Goal: Information Seeking & Learning: Learn about a topic

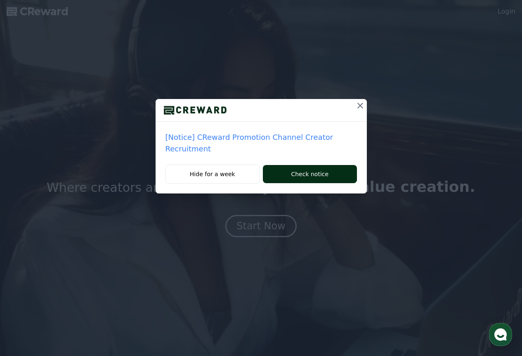
click at [291, 165] on button "Check notice" at bounding box center [310, 174] width 94 height 18
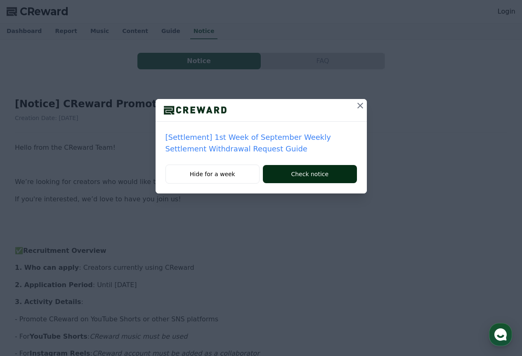
click at [289, 174] on button "Check notice" at bounding box center [310, 174] width 94 height 18
click at [365, 107] on icon at bounding box center [360, 106] width 10 height 10
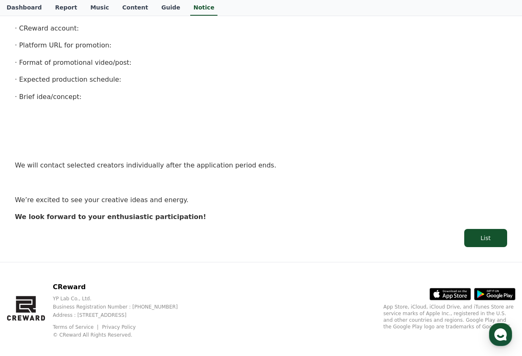
scroll to position [523, 0]
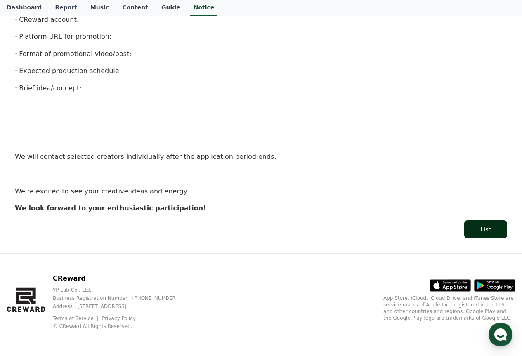
click at [471, 220] on link "List" at bounding box center [261, 229] width 492 height 18
click at [491, 228] on button "List" at bounding box center [485, 229] width 43 height 18
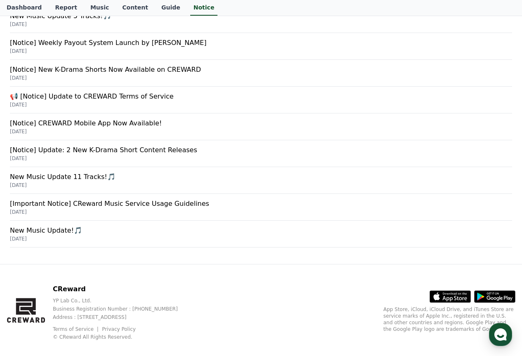
scroll to position [278, 0]
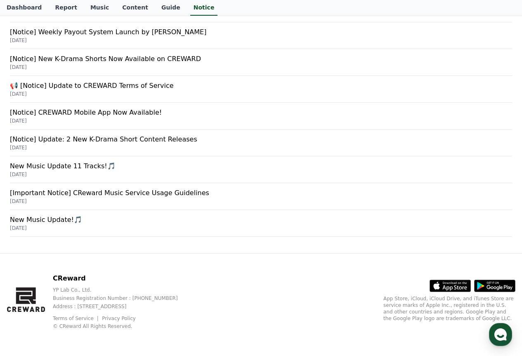
click at [57, 291] on p "YP Lab Co., Ltd." at bounding box center [122, 290] width 138 height 7
click at [145, 299] on p "Business Registration Number : [PHONE_NUMBER]" at bounding box center [122, 298] width 138 height 7
click at [173, 307] on p "Address : [STREET_ADDRESS]" at bounding box center [122, 306] width 138 height 7
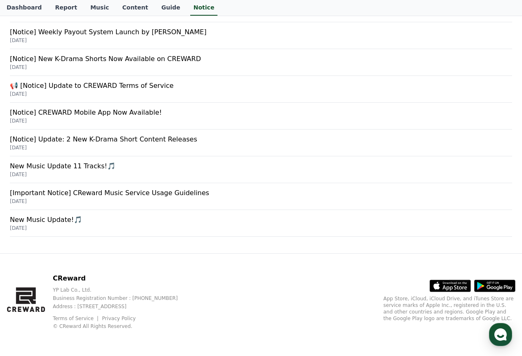
click at [173, 307] on p "Address : [STREET_ADDRESS]" at bounding box center [122, 306] width 138 height 7
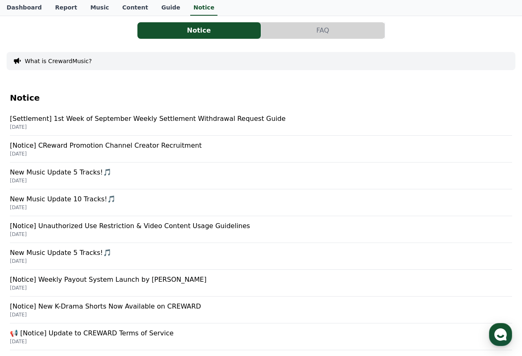
scroll to position [0, 0]
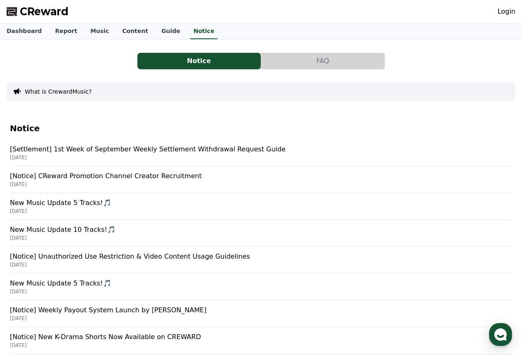
click at [306, 64] on button "FAQ" at bounding box center [322, 61] width 123 height 17
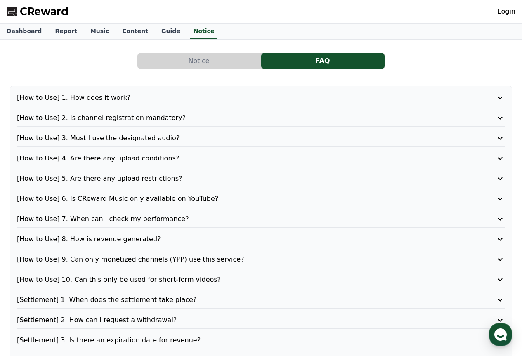
click at [239, 92] on div "[How to Use] 1. How does it work? [How to Use] 2. Is channel registration manda…" at bounding box center [261, 239] width 502 height 307
click at [243, 98] on p "[How to Use] 1. How does it work?" at bounding box center [241, 98] width 449 height 10
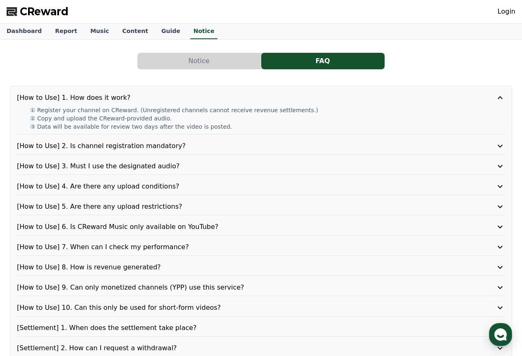
click at [259, 151] on p "[How to Use] 2. Is channel registration mandatory?" at bounding box center [241, 146] width 449 height 10
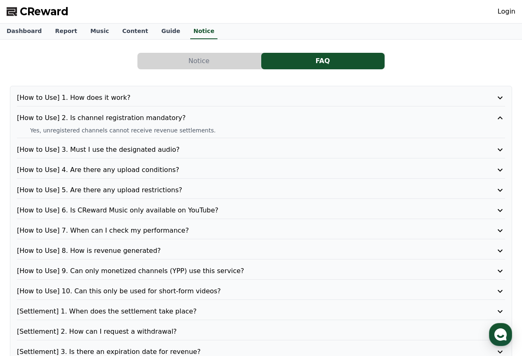
click at [270, 151] on p "[How to Use] 3. Must I use the designated audio?" at bounding box center [241, 150] width 449 height 10
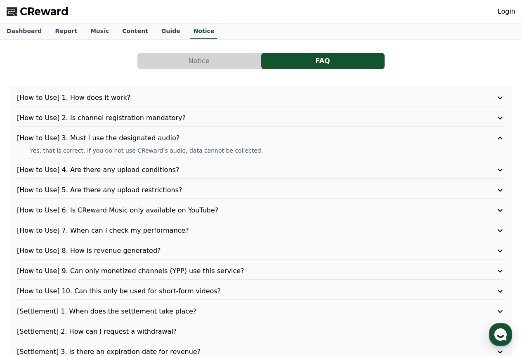
click at [270, 170] on p "[How to Use] 4. Are there any upload conditions?" at bounding box center [241, 170] width 449 height 10
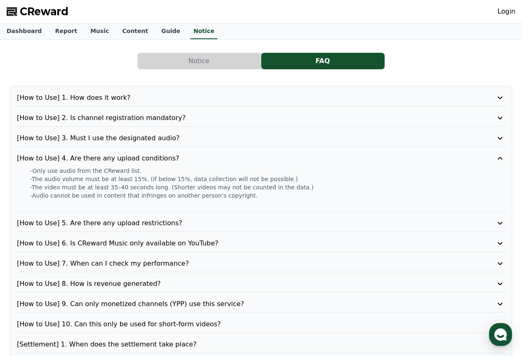
click at [254, 225] on p "[How to Use] 5. Are there any upload restrictions?" at bounding box center [241, 223] width 449 height 10
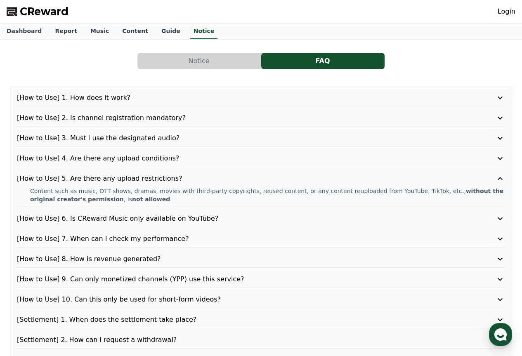
click at [251, 219] on p "[How to Use] 6. Is CReward Music only available on YouTube?" at bounding box center [241, 219] width 449 height 10
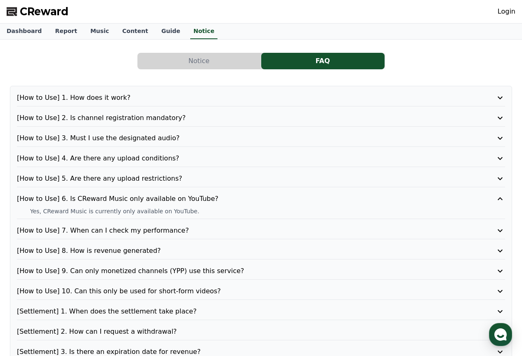
click at [235, 230] on p "[How to Use] 7. When can I check my performance?" at bounding box center [241, 231] width 449 height 10
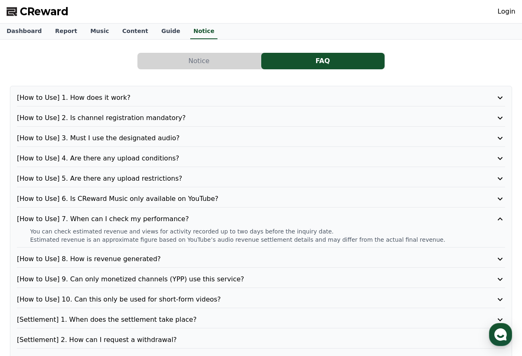
click at [207, 258] on p "[How to Use] 8. How is revenue generated?" at bounding box center [241, 259] width 449 height 10
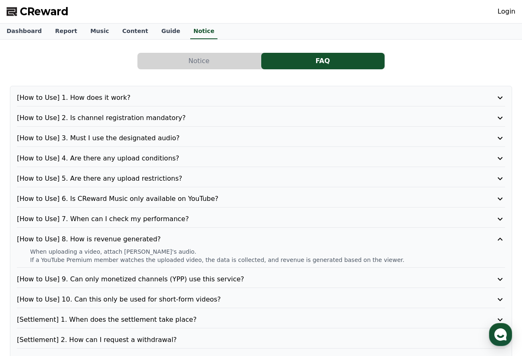
click at [221, 277] on p "[How to Use] 9. Can only monetized channels (YPP) use this service?" at bounding box center [241, 279] width 449 height 10
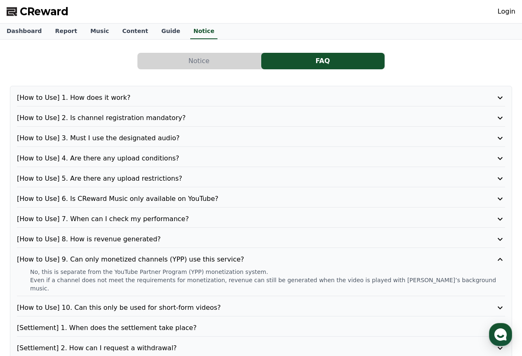
click at [279, 303] on p "[How to Use] 10. Can this only be used for short-form videos?" at bounding box center [241, 308] width 449 height 10
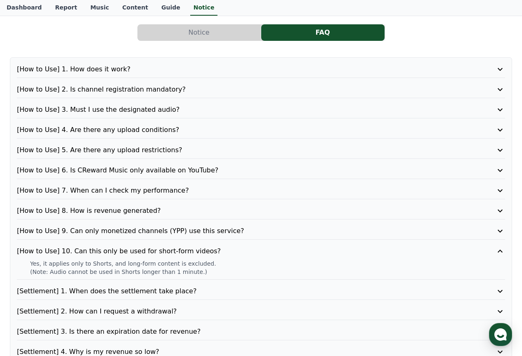
scroll to position [41, 0]
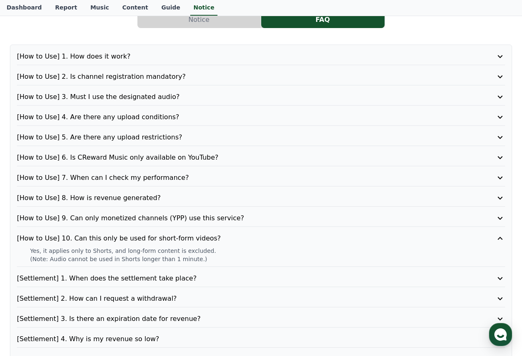
click at [264, 274] on p "[Settlement] 1. When does the settlement take place?" at bounding box center [241, 279] width 449 height 10
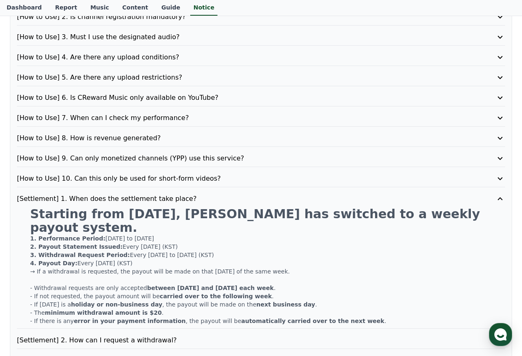
scroll to position [124, 0]
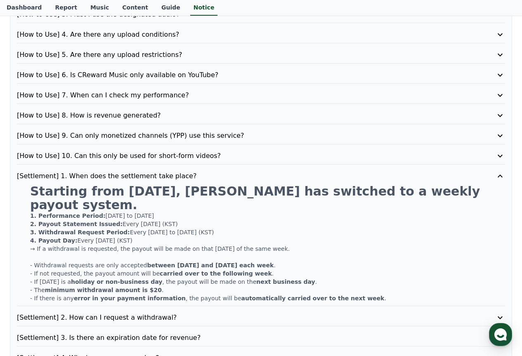
drag, startPoint x: 46, startPoint y: 203, endPoint x: 171, endPoint y: 199, distance: 124.7
click at [171, 199] on div "Starting from June 2025, CREWARD has switched to a weekly payout system. 1. Per…" at bounding box center [261, 244] width 488 height 118
click at [136, 212] on p "1. Performance Period: Monday to Sunday" at bounding box center [267, 216] width 475 height 8
drag, startPoint x: 91, startPoint y: 204, endPoint x: 156, endPoint y: 203, distance: 65.2
click at [156, 212] on p "1. Performance Period: Monday to Sunday" at bounding box center [267, 216] width 475 height 8
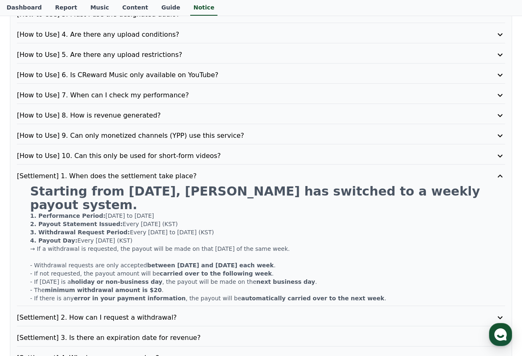
click at [159, 220] on p "2. Payout Statement Issued: Every Wednesday (KST)" at bounding box center [267, 224] width 475 height 8
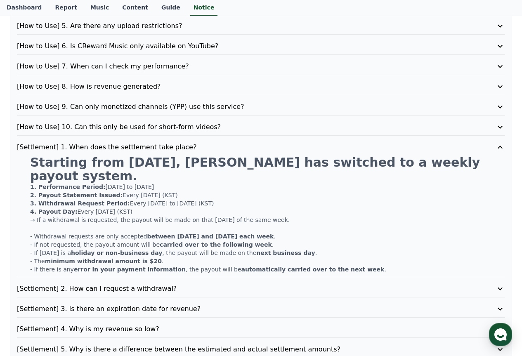
scroll to position [165, 0]
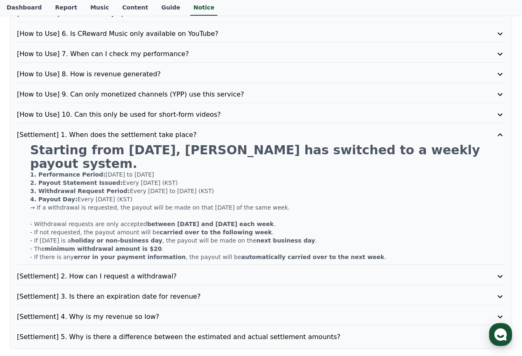
click at [182, 272] on p "[Settlement] 2. How can I request a withdrawal?" at bounding box center [241, 277] width 449 height 10
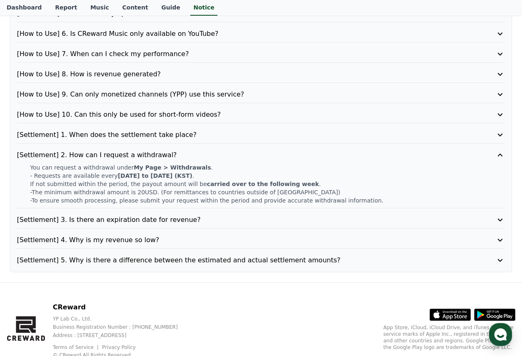
click at [226, 215] on p "[Settlement] 3. Is there an expiration date for revenue?" at bounding box center [241, 220] width 449 height 10
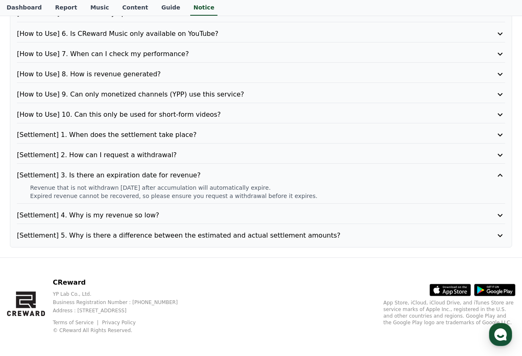
click at [224, 218] on p "[Settlement] 4. Why is my revenue so low?" at bounding box center [241, 216] width 449 height 10
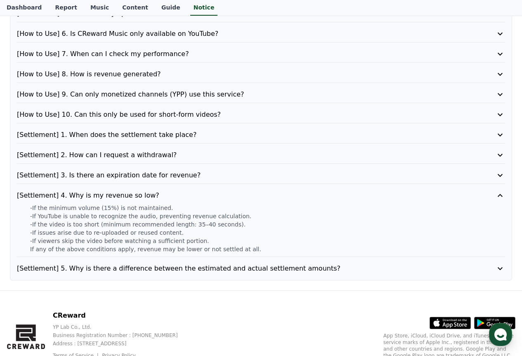
scroll to position [202, 0]
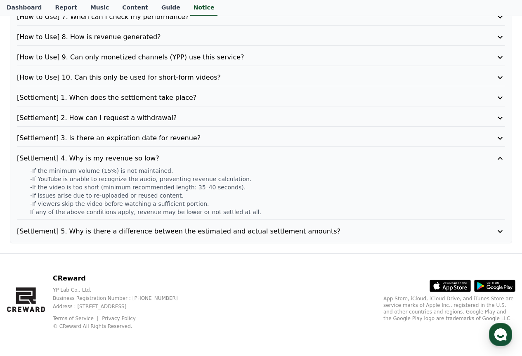
click at [212, 234] on p "[Settlement] 5. Why is there a difference between the estimated and actual sett…" at bounding box center [241, 232] width 449 height 10
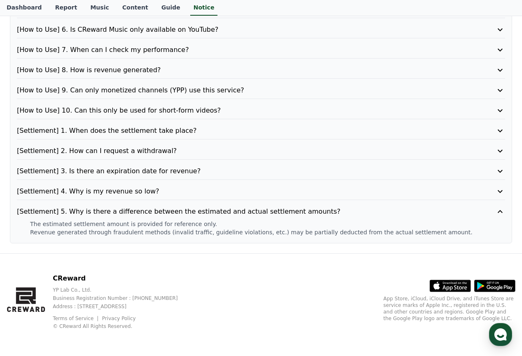
scroll to position [0, 0]
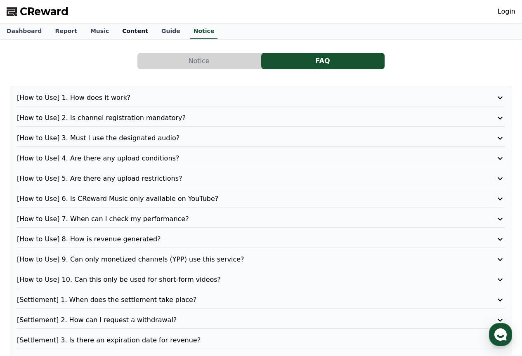
click at [120, 32] on link "Content" at bounding box center [135, 32] width 39 height 16
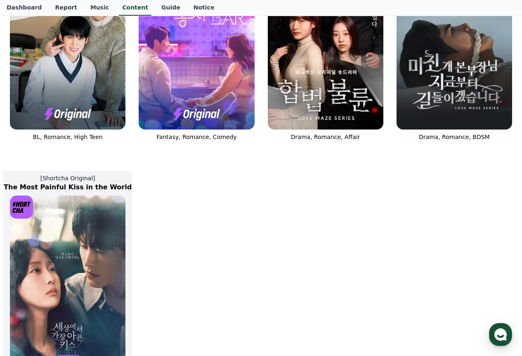
scroll to position [206, 0]
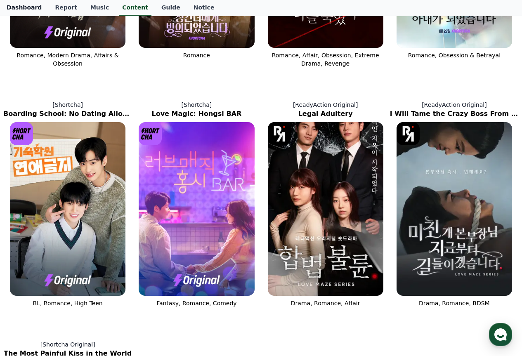
click at [31, 2] on link "Dashboard" at bounding box center [24, 8] width 48 height 16
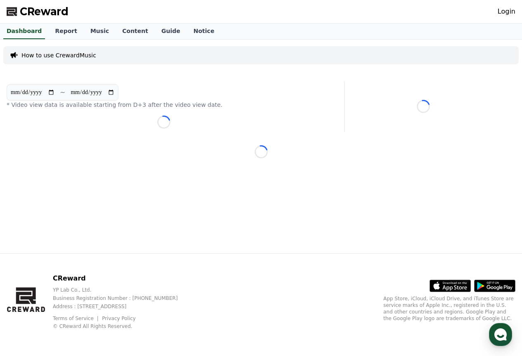
click at [43, 14] on span "CReward" at bounding box center [44, 11] width 49 height 13
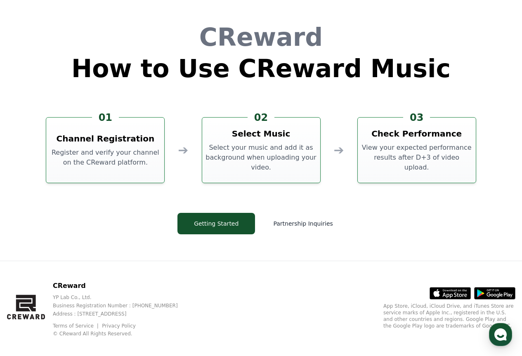
scroll to position [2236, 0]
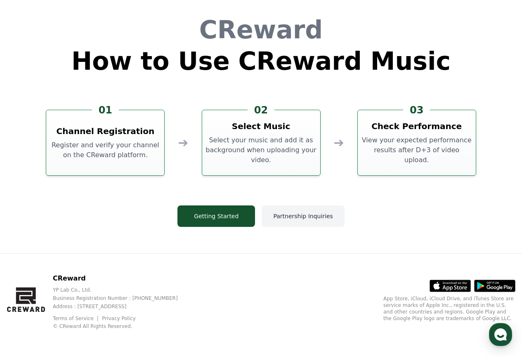
click at [295, 215] on button "Partnership Inquiries" at bounding box center [303, 216] width 83 height 21
click at [191, 277] on p "CReward" at bounding box center [122, 279] width 138 height 10
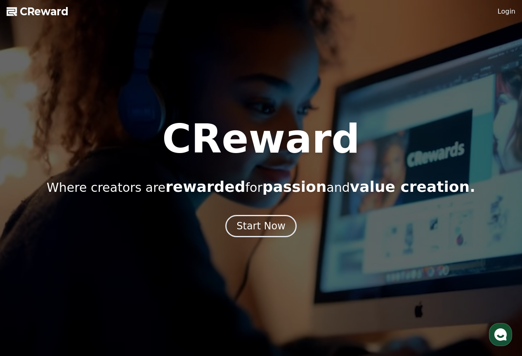
click at [187, 187] on span "rewarded" at bounding box center [206, 186] width 80 height 17
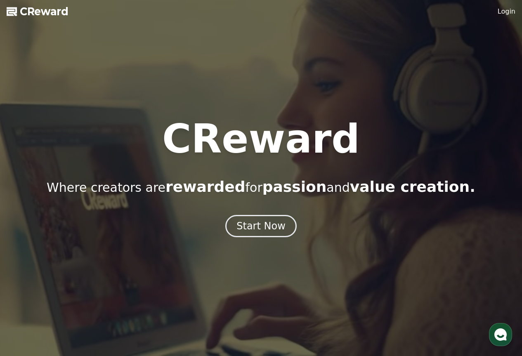
click at [199, 149] on h1 "CReward" at bounding box center [261, 139] width 198 height 40
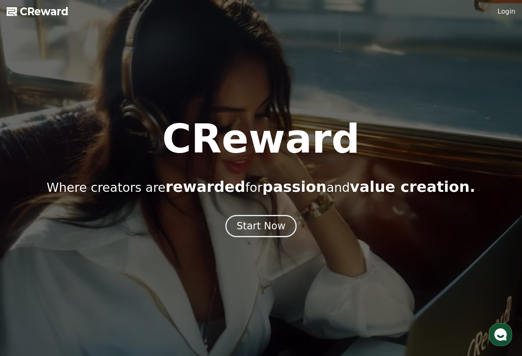
click at [199, 149] on h1 "CReward" at bounding box center [261, 139] width 198 height 40
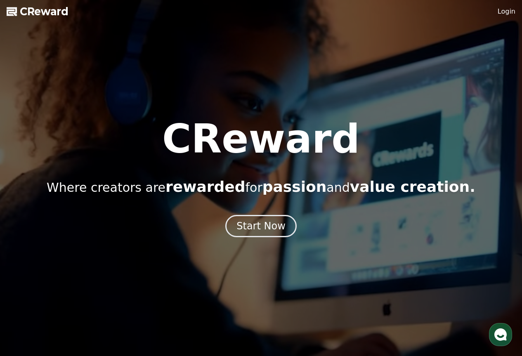
click at [199, 149] on h1 "CReward" at bounding box center [261, 139] width 198 height 40
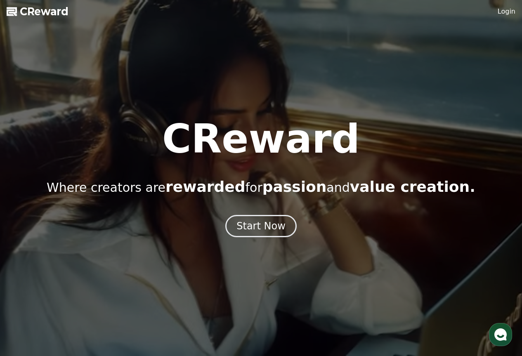
click at [233, 80] on div at bounding box center [261, 178] width 522 height 356
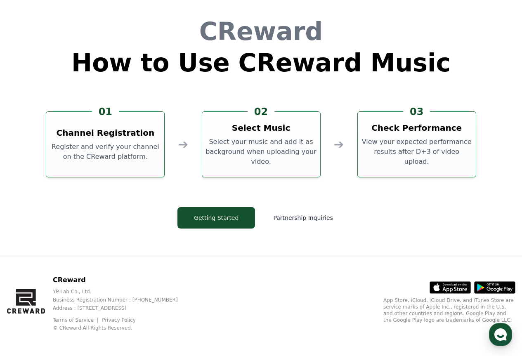
scroll to position [2236, 0]
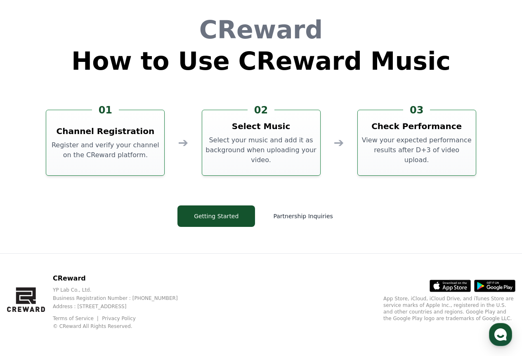
click at [269, 130] on h3 "Select Music" at bounding box center [261, 127] width 59 height 12
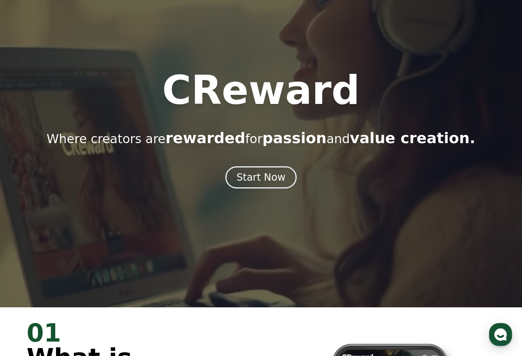
scroll to position [0, 0]
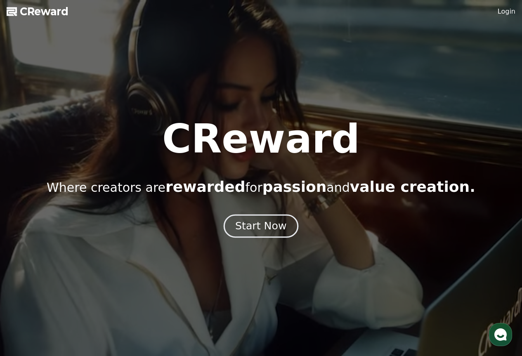
click at [269, 220] on div "Start Now" at bounding box center [260, 226] width 51 height 14
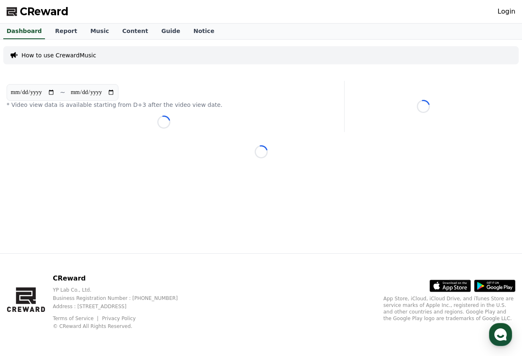
click at [85, 58] on p "How to use CrewardMusic" at bounding box center [58, 55] width 75 height 8
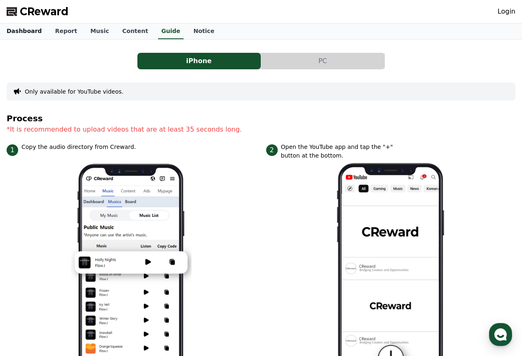
click at [25, 34] on link "Dashboard" at bounding box center [24, 32] width 48 height 16
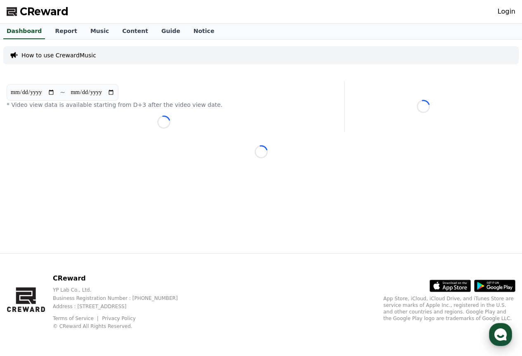
click at [498, 341] on icon "button" at bounding box center [500, 334] width 15 height 15
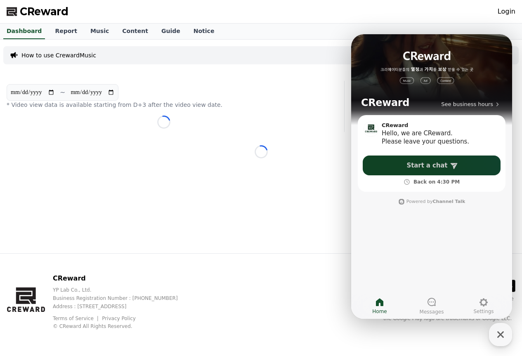
click at [405, 169] on link "Start a chat" at bounding box center [432, 166] width 138 height 20
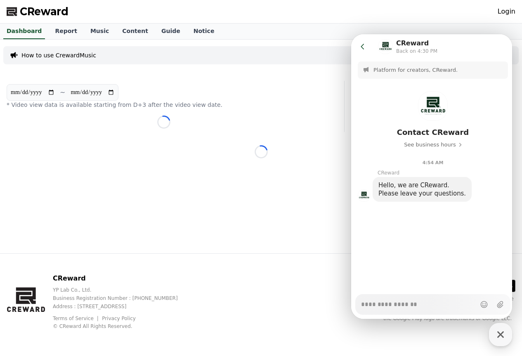
click at [402, 301] on textarea "Messenger Input Textarea" at bounding box center [418, 302] width 115 height 14
type textarea "*"
type textarea "**"
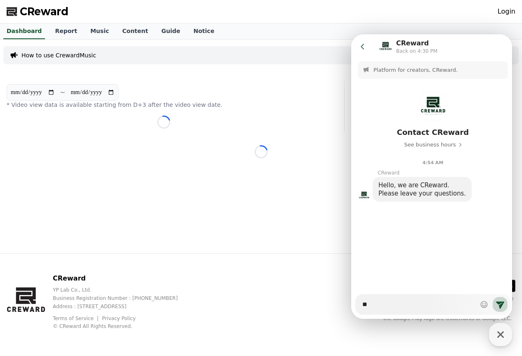
type textarea "*"
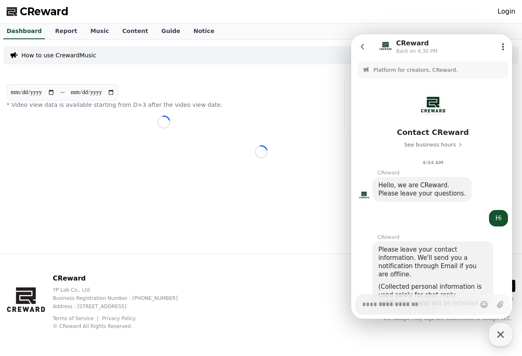
scroll to position [122, 0]
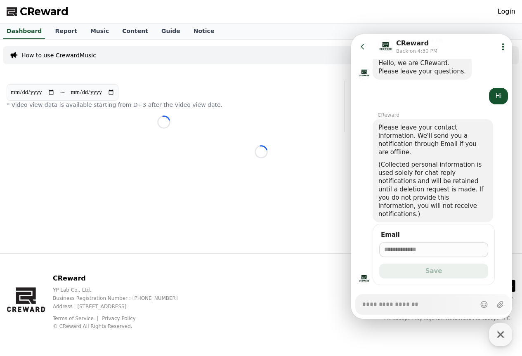
click at [248, 151] on div "Loading..." at bounding box center [261, 151] width 516 height 13
click at [516, 31] on div "Dashboard Report Music Content Guide Notice" at bounding box center [261, 32] width 522 height 16
click at [504, 338] on icon "button" at bounding box center [500, 334] width 15 height 15
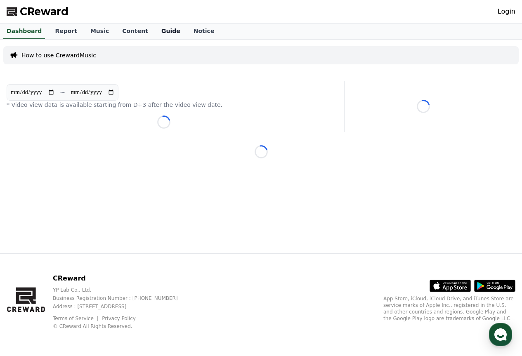
click at [158, 31] on link "Guide" at bounding box center [171, 32] width 32 height 16
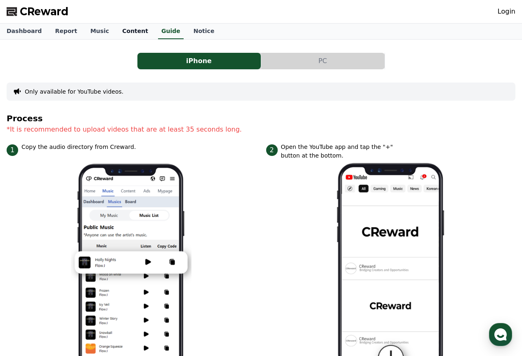
click at [128, 31] on link "Content" at bounding box center [135, 32] width 39 height 16
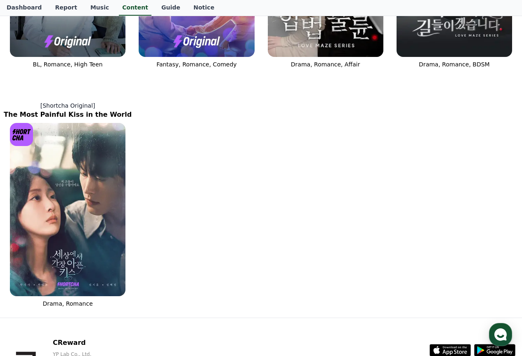
scroll to position [454, 0]
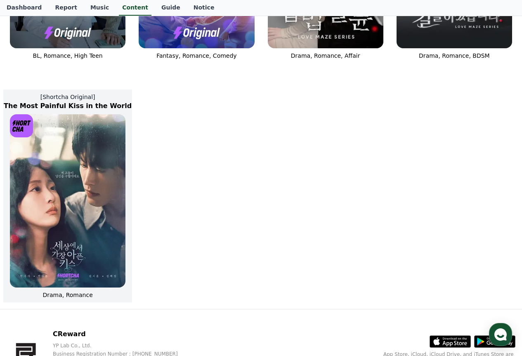
click at [90, 176] on img at bounding box center [68, 200] width 116 height 173
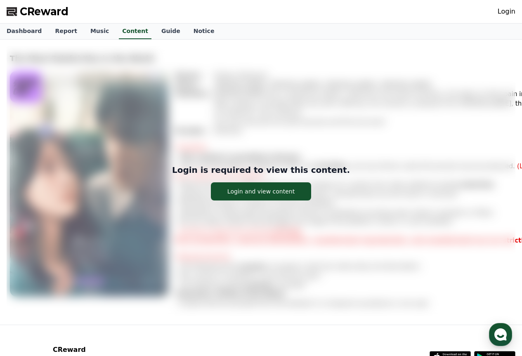
click at [271, 100] on div "Login is required to view this content. Login and view content" at bounding box center [261, 182] width 509 height 272
click at [100, 33] on link "Music" at bounding box center [100, 32] width 32 height 16
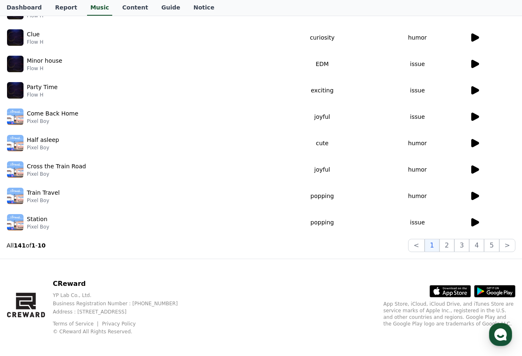
scroll to position [185, 0]
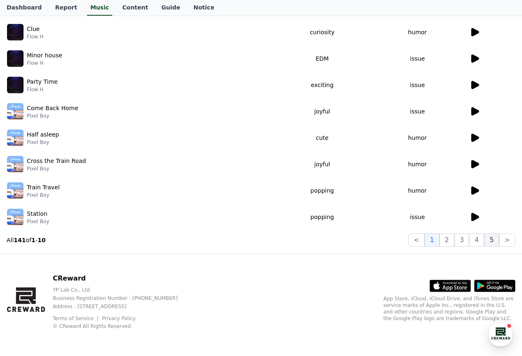
click at [494, 239] on button "5" at bounding box center [491, 240] width 15 height 13
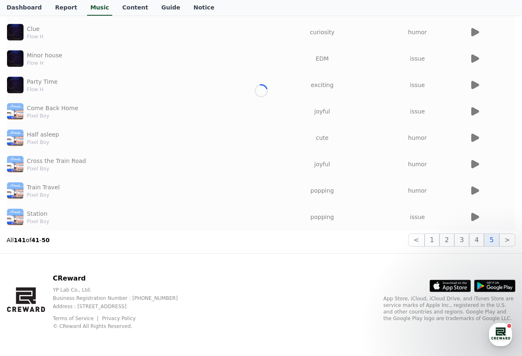
scroll to position [195, 0]
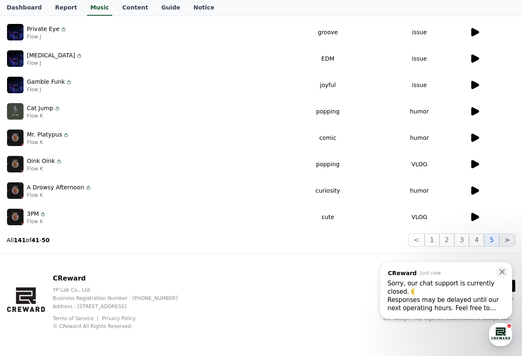
click at [514, 244] on button ">" at bounding box center [507, 240] width 16 height 13
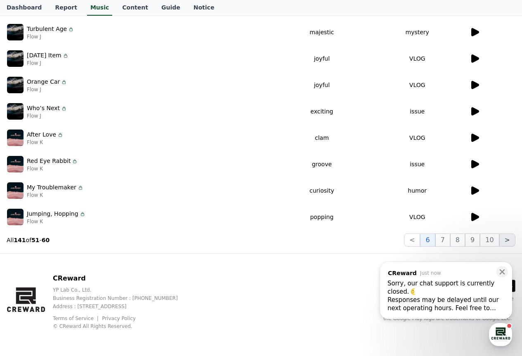
click at [514, 244] on button ">" at bounding box center [507, 240] width 16 height 13
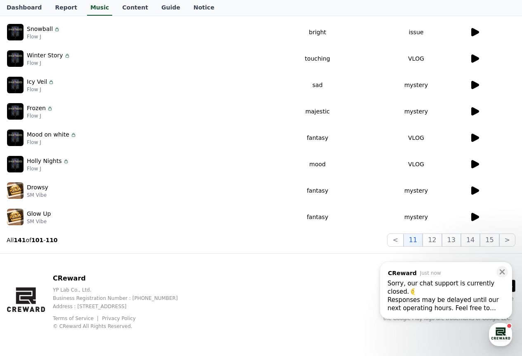
click at [473, 136] on icon at bounding box center [475, 138] width 8 height 8
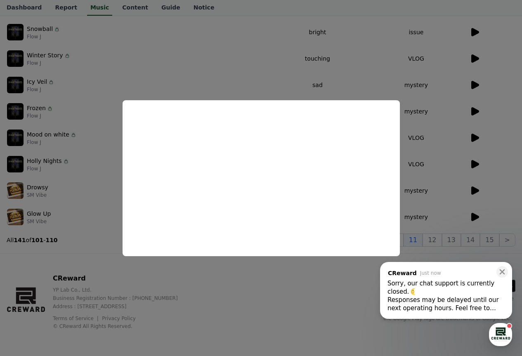
click at [140, 71] on button "close modal" at bounding box center [261, 178] width 522 height 356
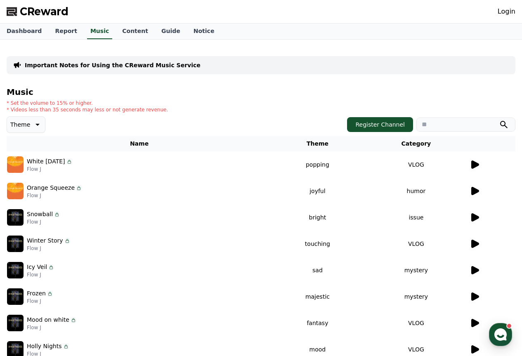
type textarea "*"
click at [444, 124] on input "search" at bounding box center [465, 125] width 99 height 14
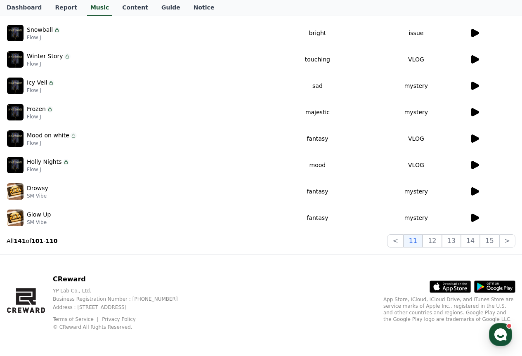
scroll to position [185, 0]
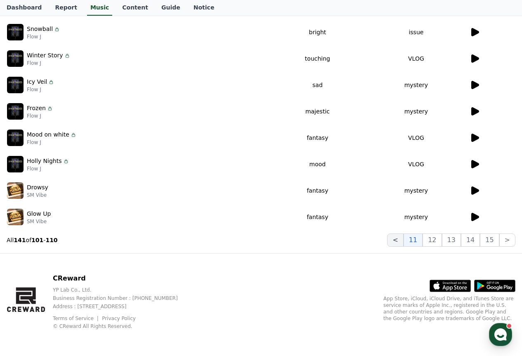
click at [403, 238] on button "<" at bounding box center [395, 240] width 16 height 13
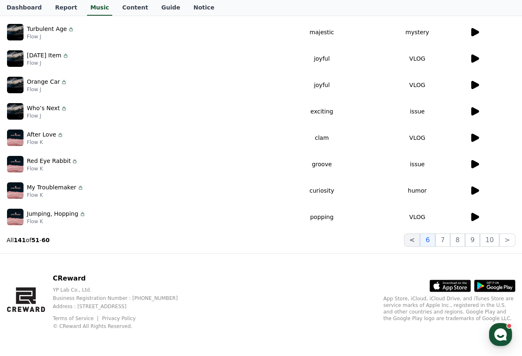
click at [414, 239] on button "<" at bounding box center [412, 240] width 16 height 13
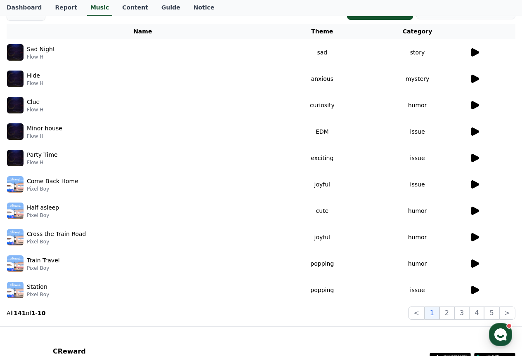
scroll to position [124, 0]
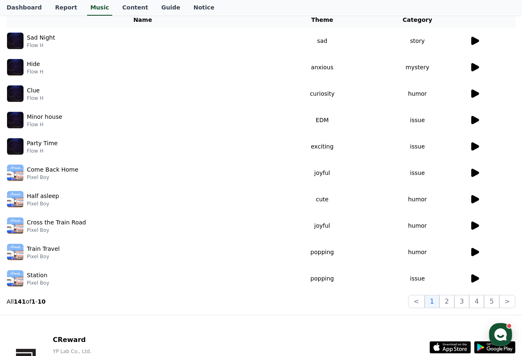
click at [476, 223] on icon at bounding box center [475, 226] width 8 height 8
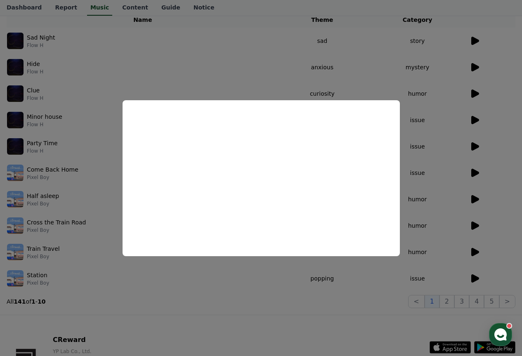
click at [254, 69] on button "close modal" at bounding box center [261, 178] width 522 height 356
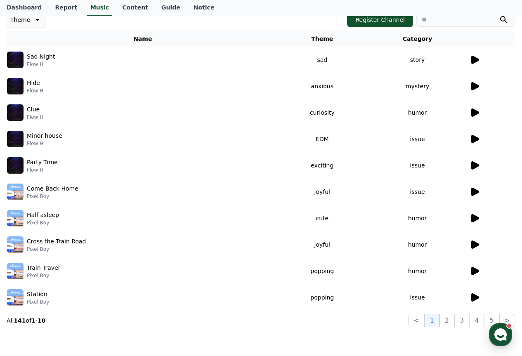
scroll to position [185, 0]
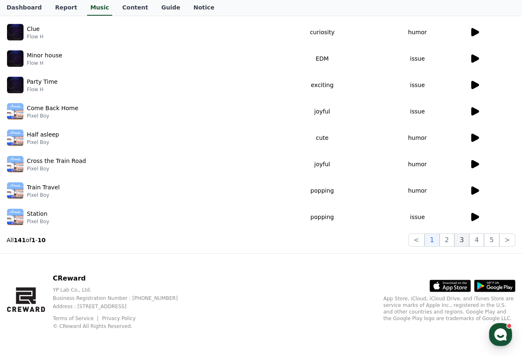
click at [458, 242] on button "3" at bounding box center [461, 240] width 15 height 13
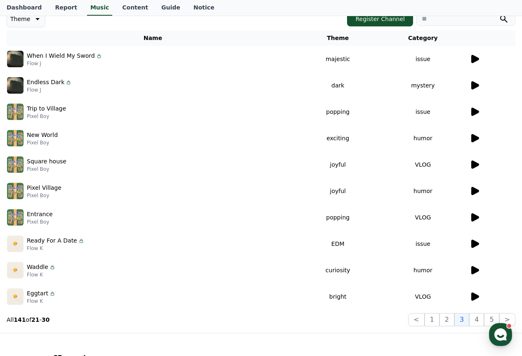
scroll to position [62, 0]
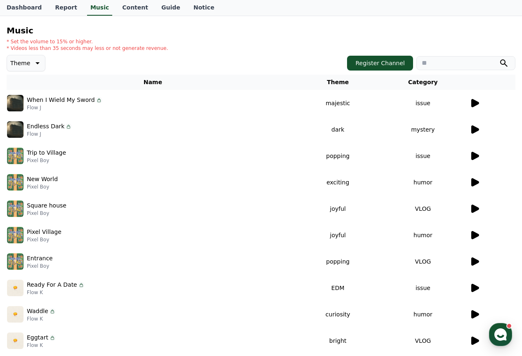
click at [474, 180] on icon at bounding box center [475, 182] width 8 height 8
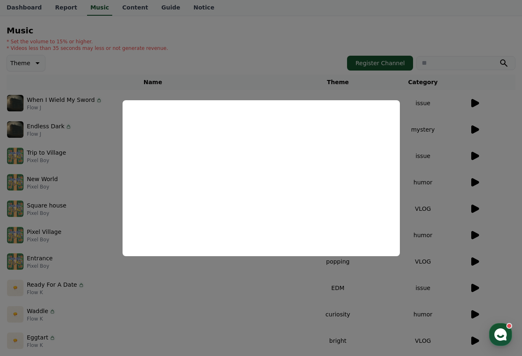
click at [434, 111] on button "close modal" at bounding box center [261, 178] width 522 height 356
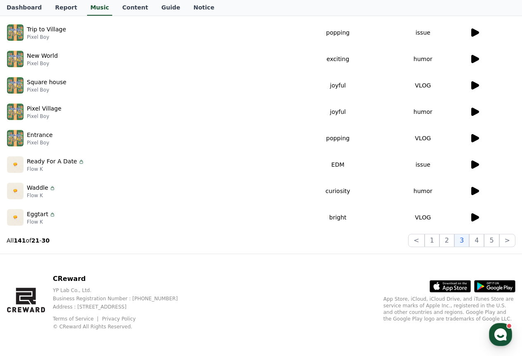
scroll to position [185, 0]
click at [469, 213] on td at bounding box center [492, 217] width 46 height 26
click at [470, 213] on icon at bounding box center [475, 217] width 10 height 10
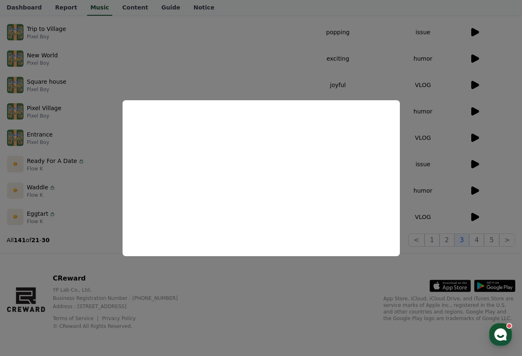
click at [415, 117] on button "close modal" at bounding box center [261, 178] width 522 height 356
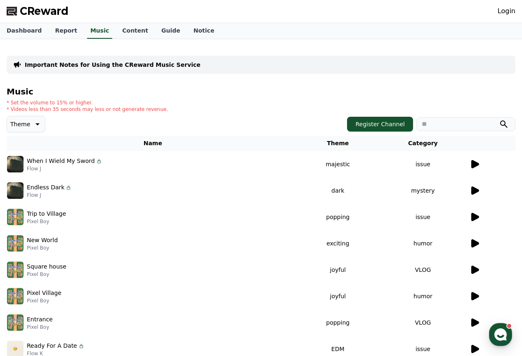
scroll to position [0, 0]
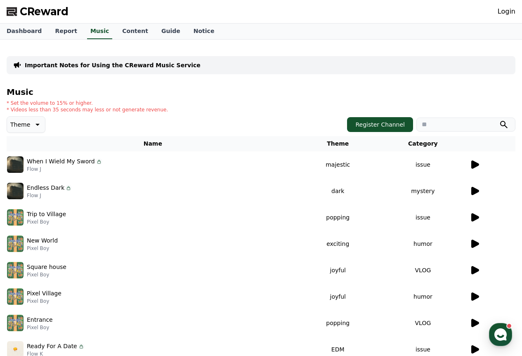
click at [447, 118] on input "search" at bounding box center [465, 125] width 99 height 14
click at [447, 125] on input "search" at bounding box center [465, 125] width 99 height 14
click at [12, 131] on button "Theme" at bounding box center [26, 124] width 39 height 17
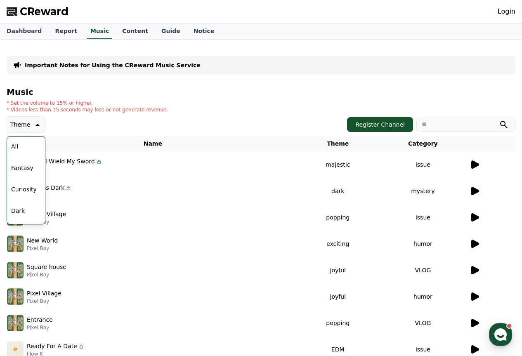
click at [28, 166] on button "Fantasy" at bounding box center [22, 168] width 29 height 18
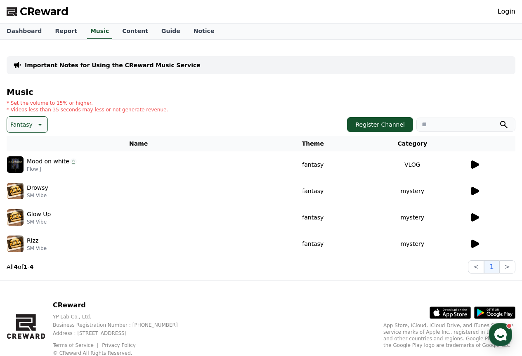
click at [471, 160] on icon at bounding box center [475, 165] width 10 height 10
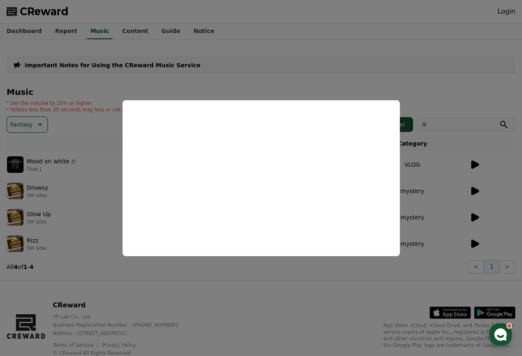
click at [423, 87] on button "close modal" at bounding box center [261, 178] width 522 height 356
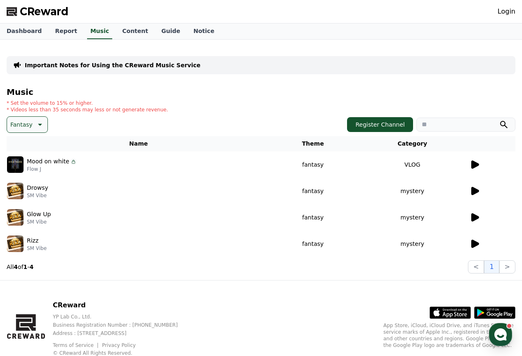
click at [34, 123] on icon at bounding box center [39, 125] width 10 height 10
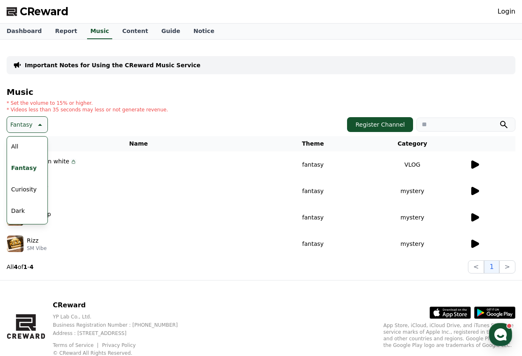
click at [480, 191] on div at bounding box center [492, 191] width 45 height 10
click at [476, 189] on icon at bounding box center [475, 191] width 8 height 8
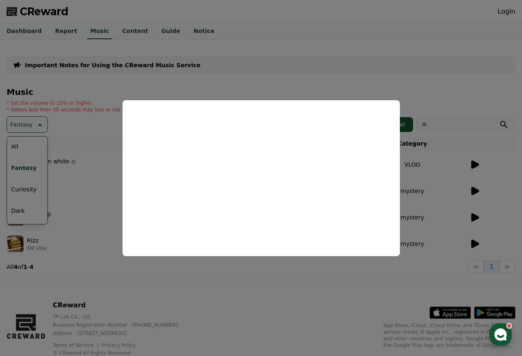
click at [319, 68] on button "close modal" at bounding box center [261, 178] width 522 height 356
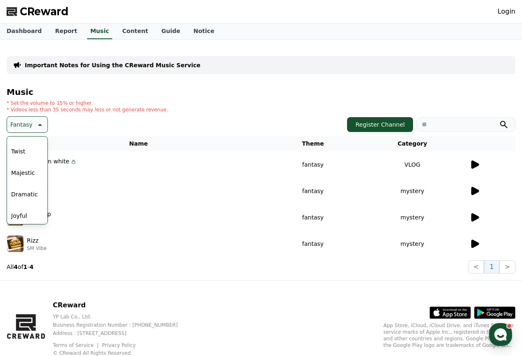
scroll to position [165, 0]
click at [26, 170] on button "Dramatic" at bounding box center [24, 175] width 33 height 18
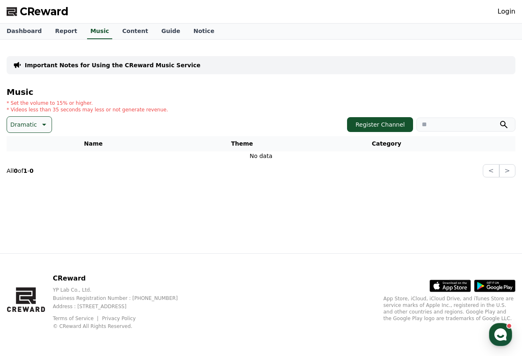
click at [28, 130] on p "Dramatic" at bounding box center [23, 125] width 26 height 12
click at [26, 172] on button "Touching" at bounding box center [24, 171] width 32 height 18
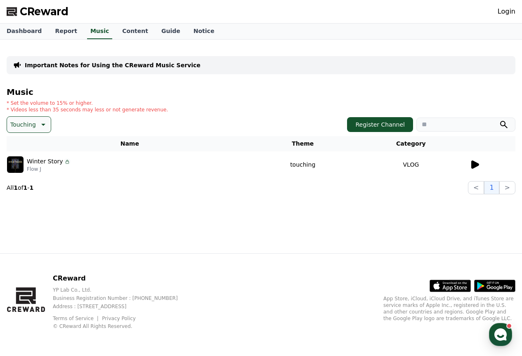
click at [472, 171] on td at bounding box center [492, 164] width 46 height 26
click at [476, 167] on icon at bounding box center [475, 165] width 8 height 8
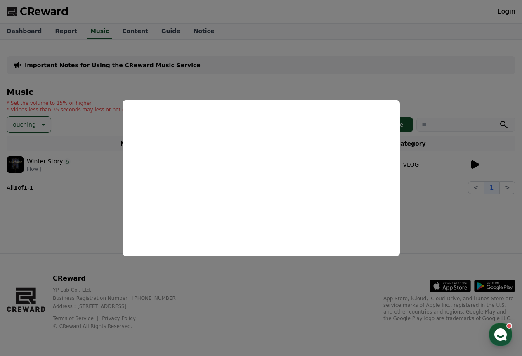
click at [173, 90] on button "close modal" at bounding box center [261, 178] width 522 height 356
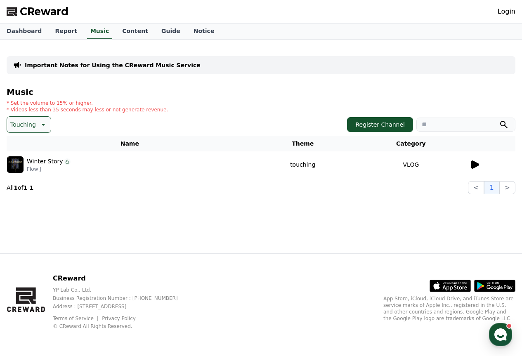
click at [31, 119] on p "Touching" at bounding box center [23, 125] width 26 height 12
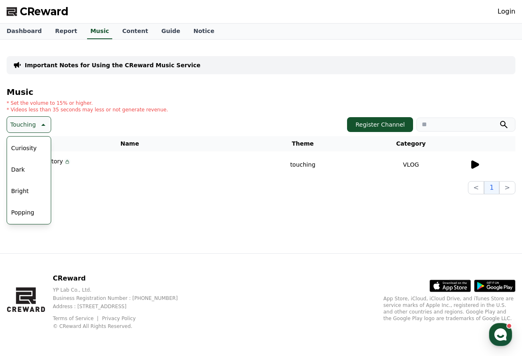
click at [21, 169] on button "Dark" at bounding box center [18, 170] width 20 height 18
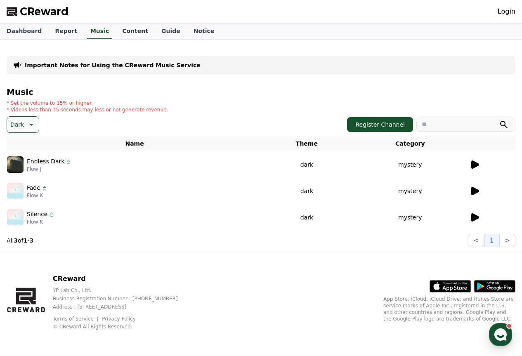
click at [417, 166] on td "mystery" at bounding box center [410, 164] width 118 height 26
click at [469, 165] on td "mystery" at bounding box center [410, 164] width 118 height 26
click at [476, 166] on icon at bounding box center [475, 165] width 8 height 8
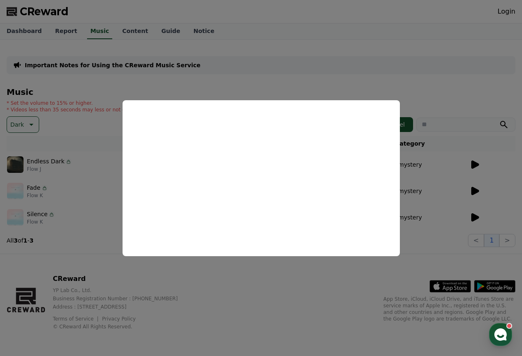
click at [401, 79] on button "close modal" at bounding box center [261, 178] width 522 height 356
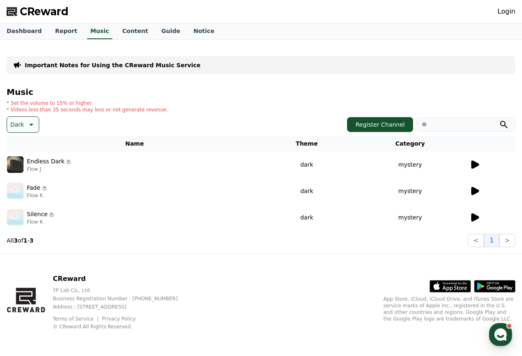
click at [475, 190] on icon at bounding box center [475, 191] width 8 height 8
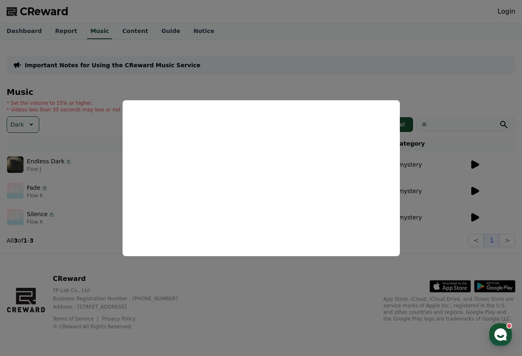
click at [383, 70] on button "close modal" at bounding box center [261, 178] width 522 height 356
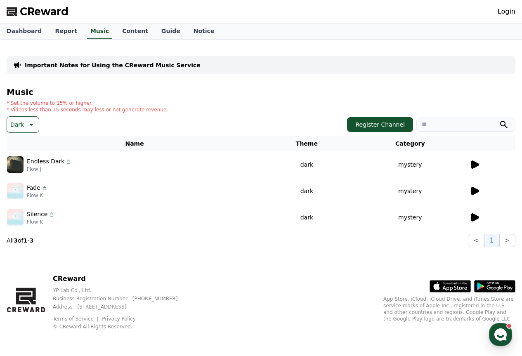
click at [474, 218] on icon at bounding box center [475, 217] width 8 height 8
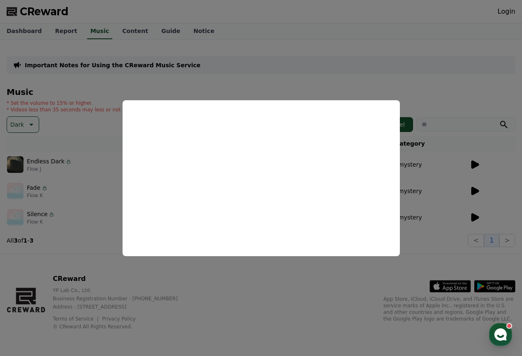
click at [501, 323] on button "close modal" at bounding box center [261, 178] width 522 height 356
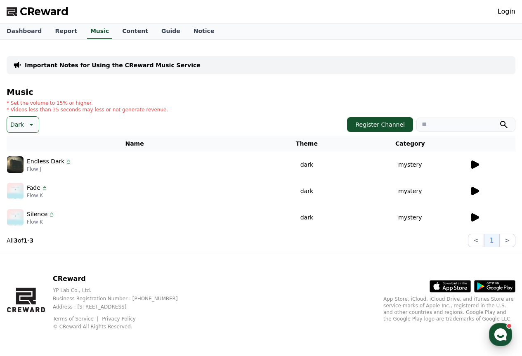
click at [500, 325] on div "button" at bounding box center [500, 334] width 23 height 23
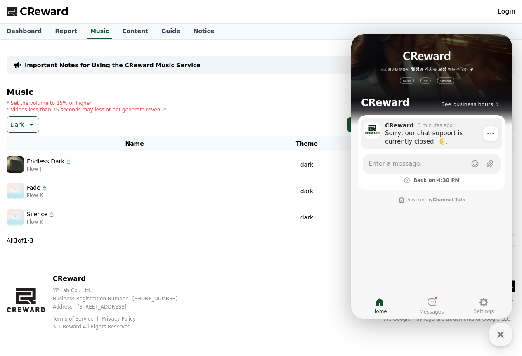
click at [404, 134] on div "Sorry, our chat support is currently closed. Responses may be delayed until our…" at bounding box center [436, 137] width 103 height 17
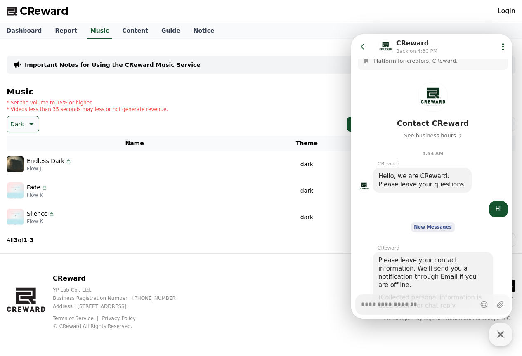
scroll to position [8, 0]
type textarea "*"
click at [364, 43] on icon at bounding box center [363, 47] width 8 height 8
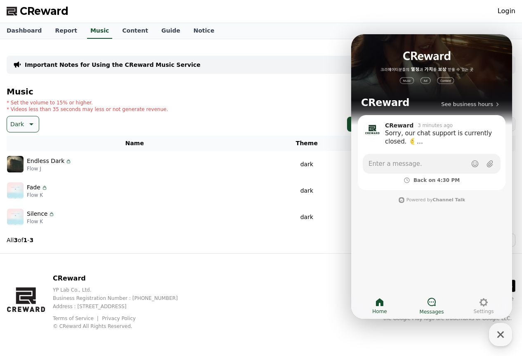
click at [439, 298] on link "Messages" at bounding box center [432, 306] width 52 height 21
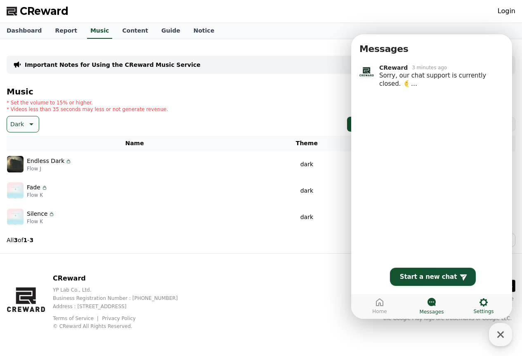
click at [477, 308] on link "Settings" at bounding box center [484, 306] width 52 height 21
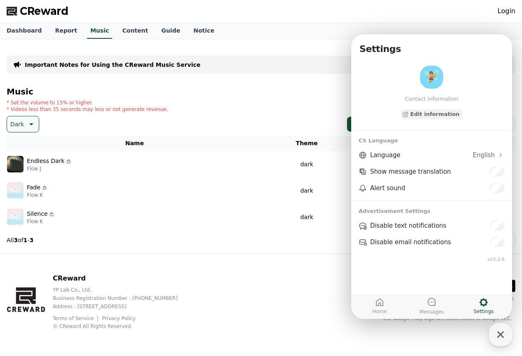
click at [305, 136] on th "Theme" at bounding box center [307, 143] width 88 height 15
click at [312, 240] on section "All 3 of 1 - 3 < 1 >" at bounding box center [261, 240] width 509 height 13
click at [210, 59] on div "Important Notes for Using the CReward Music Service" at bounding box center [261, 65] width 509 height 18
click at [67, 92] on h4 "Music" at bounding box center [261, 91] width 509 height 9
click at [124, 31] on link "Content" at bounding box center [135, 31] width 39 height 16
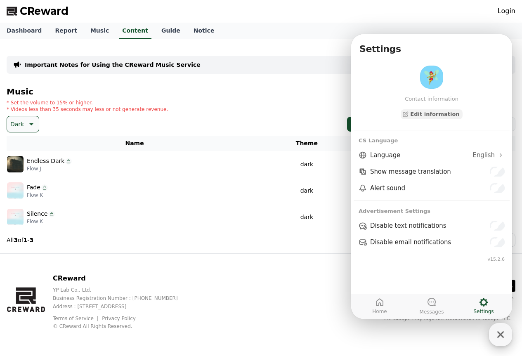
click at [504, 336] on icon "button" at bounding box center [500, 334] width 15 height 15
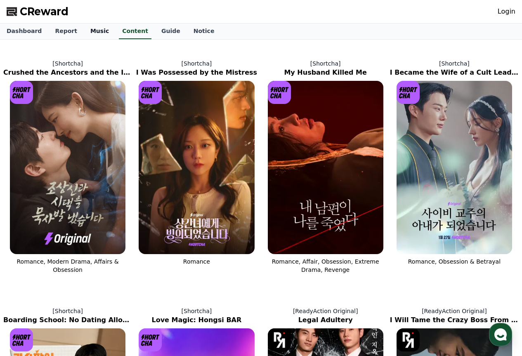
click at [91, 29] on link "Music" at bounding box center [100, 32] width 32 height 16
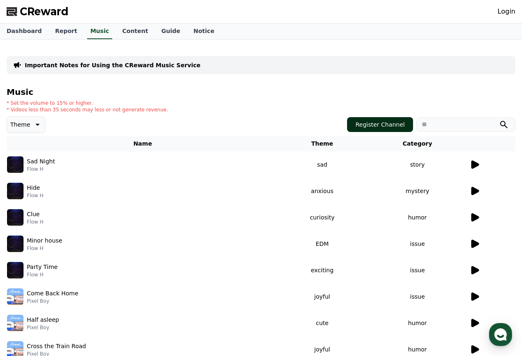
click at [376, 125] on button "Register Channel" at bounding box center [380, 124] width 66 height 15
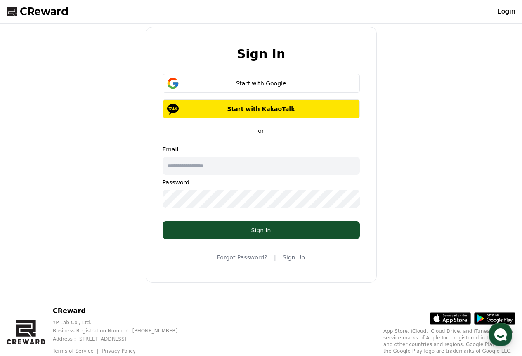
click at [242, 167] on input "text" at bounding box center [261, 166] width 197 height 18
click at [100, 173] on div "Sign In Start with Google Start with KakaoTalk or Email Password Sign In Forgot…" at bounding box center [261, 155] width 516 height 256
click at [295, 257] on link "Sign Up" at bounding box center [294, 257] width 22 height 8
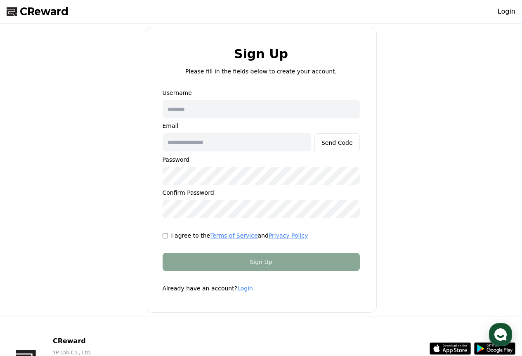
click at [199, 109] on input "text" at bounding box center [261, 109] width 197 height 18
click at [106, 130] on div "Sign Up Please fill in the fields below to create your account. Username Email …" at bounding box center [261, 170] width 516 height 286
click at [59, 7] on span "CReward" at bounding box center [44, 11] width 49 height 13
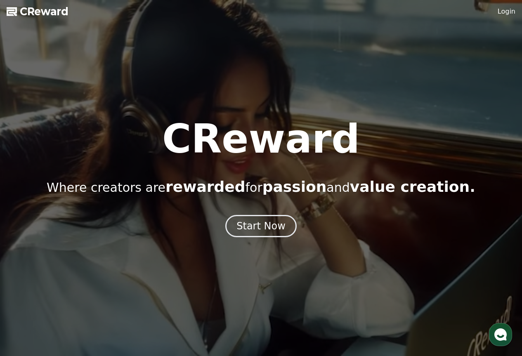
click at [509, 8] on link "Login" at bounding box center [507, 12] width 18 height 10
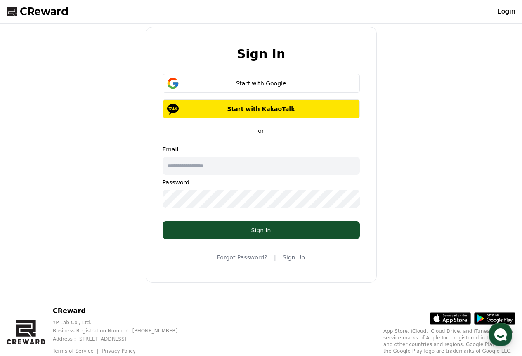
scroll to position [33, 0]
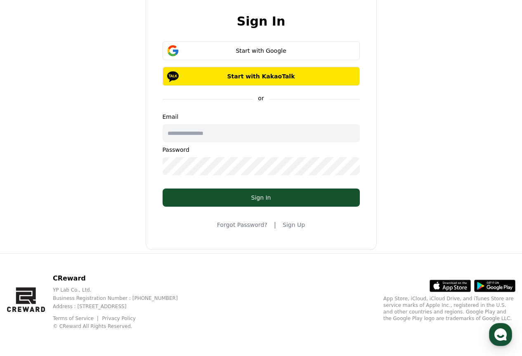
click at [497, 289] on icon at bounding box center [494, 286] width 41 height 12
click at [452, 287] on icon at bounding box center [455, 287] width 24 height 5
click at [441, 282] on icon at bounding box center [450, 286] width 41 height 12
